Goal: Task Accomplishment & Management: Manage account settings

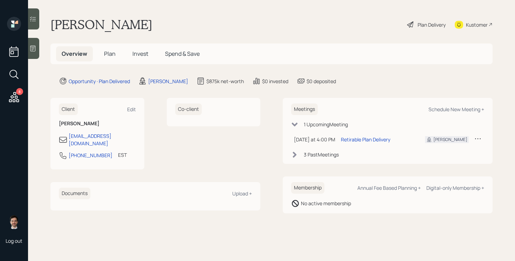
click at [117, 52] on h5 "Plan" at bounding box center [109, 53] width 23 height 15
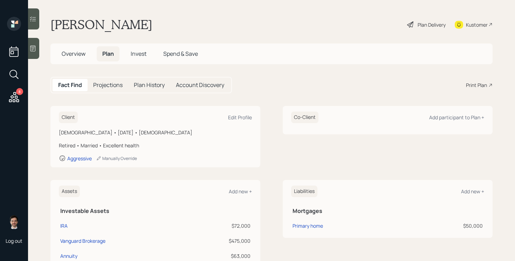
click at [427, 27] on div "Plan Delivery" at bounding box center [432, 24] width 28 height 7
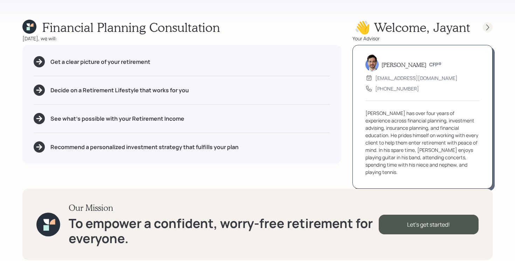
click at [486, 27] on icon at bounding box center [487, 27] width 7 height 7
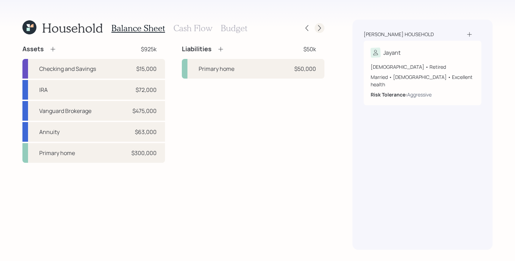
click at [319, 28] on icon at bounding box center [319, 28] width 7 height 7
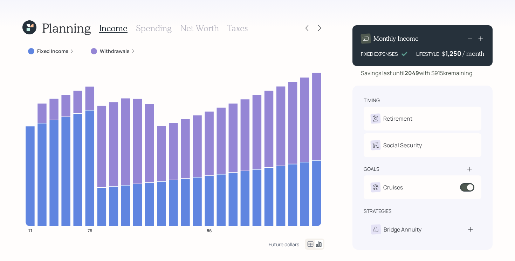
click at [109, 50] on label "Withdrawals" at bounding box center [115, 51] width 30 height 7
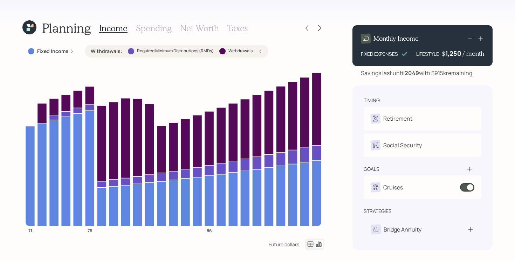
click at [109, 50] on label "Withdrawals :" at bounding box center [107, 51] width 32 height 7
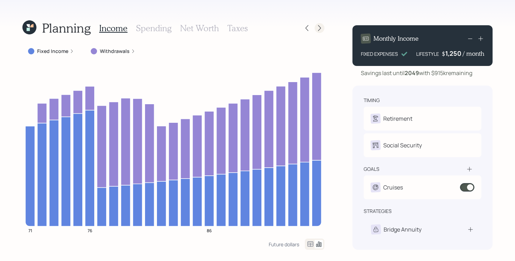
click at [319, 27] on icon at bounding box center [319, 28] width 7 height 7
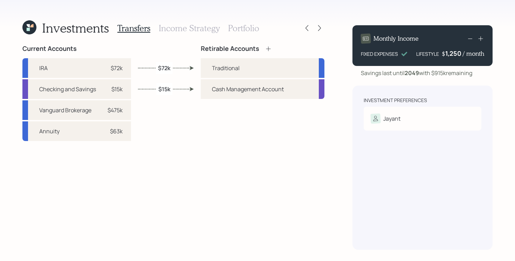
click at [29, 29] on icon at bounding box center [28, 29] width 3 height 3
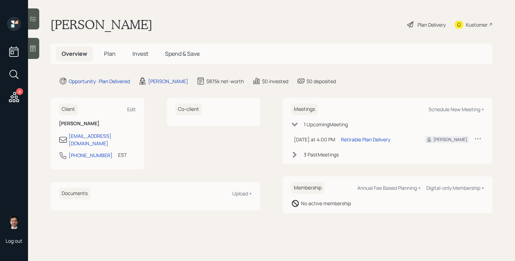
click at [14, 100] on icon at bounding box center [14, 97] width 13 height 13
